Goal: Navigation & Orientation: Find specific page/section

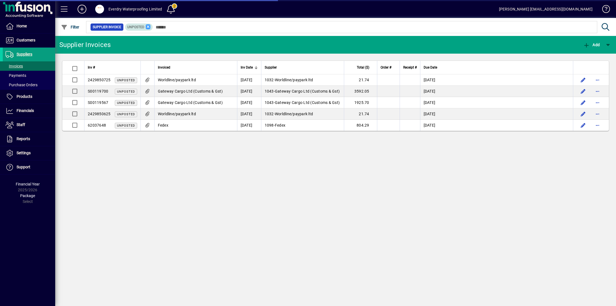
click at [148, 28] on icon at bounding box center [148, 26] width 5 height 5
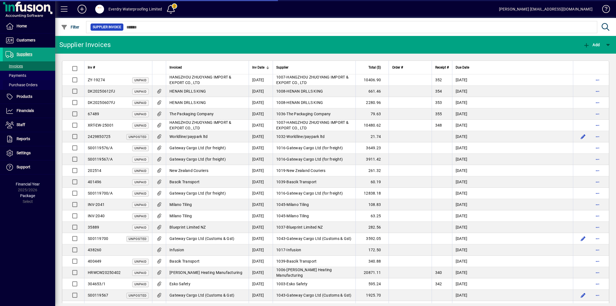
click at [26, 86] on span "Purchase Orders" at bounding box center [22, 85] width 32 height 4
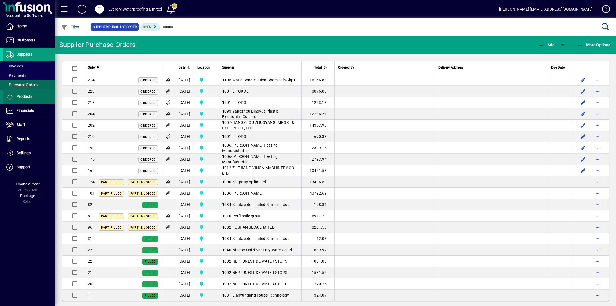
click at [28, 93] on span "Products" at bounding box center [18, 96] width 30 height 7
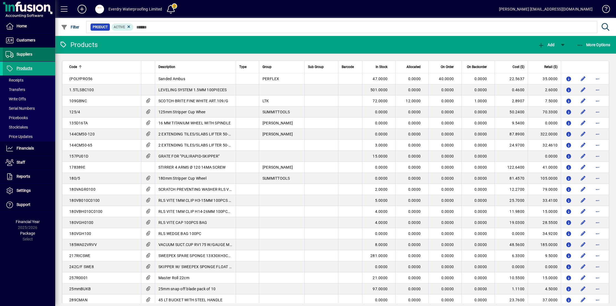
click at [37, 53] on span at bounding box center [29, 54] width 52 height 13
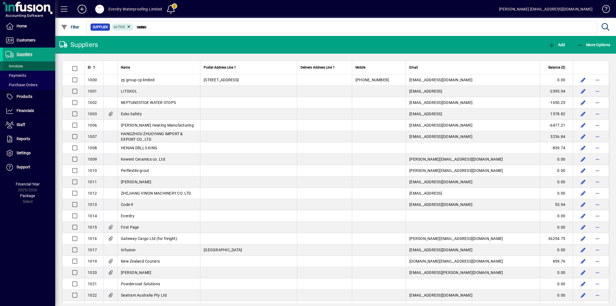
click at [32, 63] on span at bounding box center [29, 65] width 52 height 13
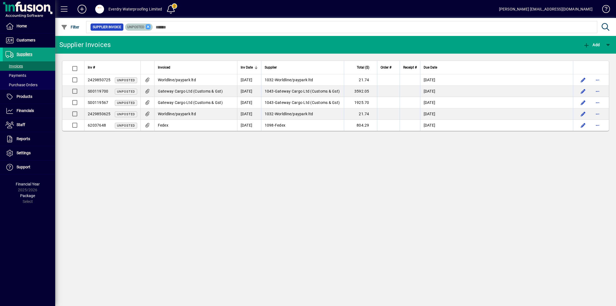
click at [147, 28] on icon at bounding box center [148, 26] width 5 height 5
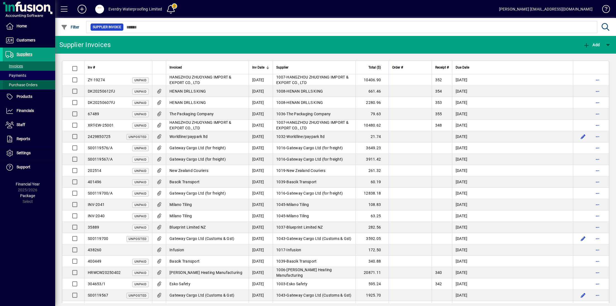
click at [32, 87] on span "Purchase Orders" at bounding box center [20, 85] width 35 height 6
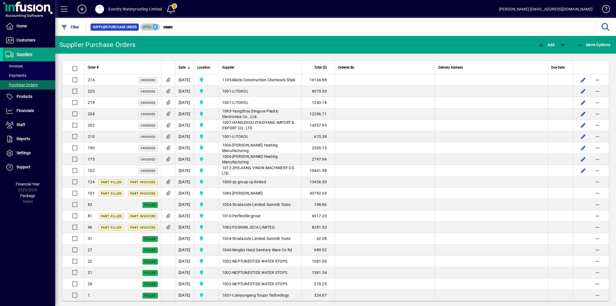
click at [155, 25] on icon at bounding box center [155, 26] width 5 height 5
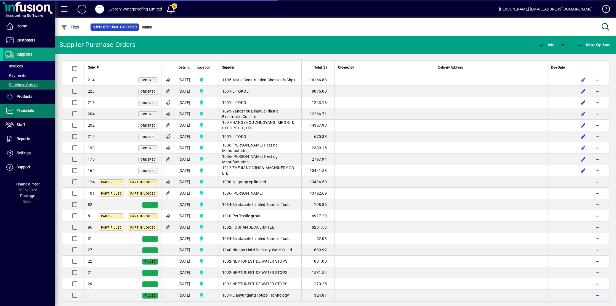
click at [27, 112] on span "Financials" at bounding box center [25, 110] width 17 height 4
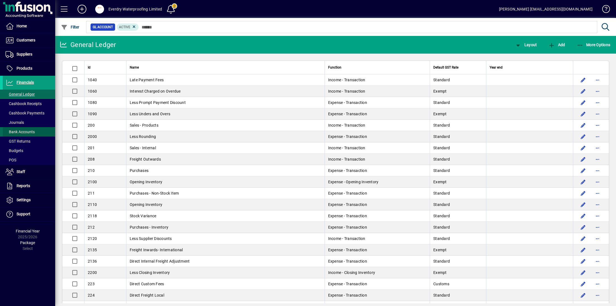
click at [26, 130] on span "Bank Accounts" at bounding box center [20, 131] width 29 height 4
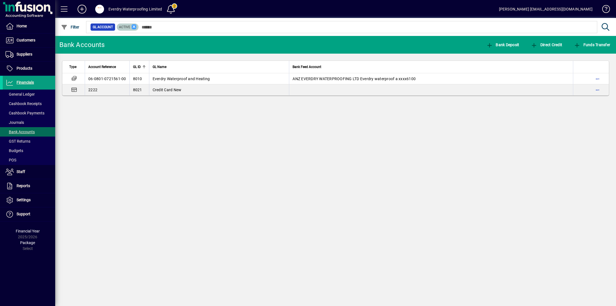
click at [133, 25] on icon at bounding box center [134, 26] width 5 height 5
